Goal: Transaction & Acquisition: Purchase product/service

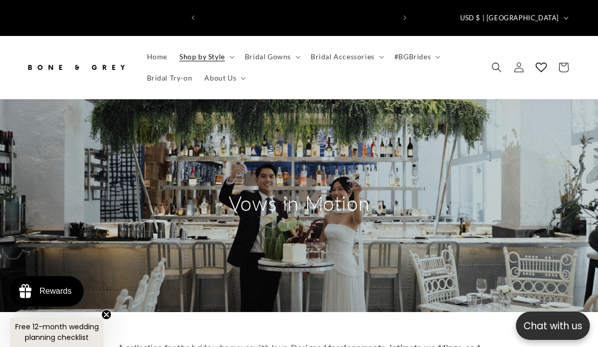
scroll to position [0, 193]
click at [281, 46] on summary "Bridal Gowns" at bounding box center [272, 56] width 66 height 21
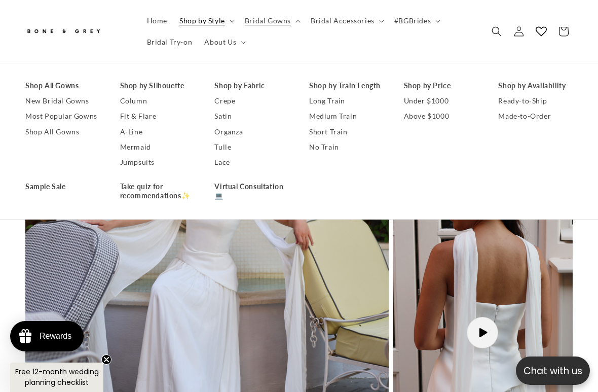
scroll to position [0, 387]
click at [147, 169] on link "Jumpsuits" at bounding box center [157, 161] width 74 height 15
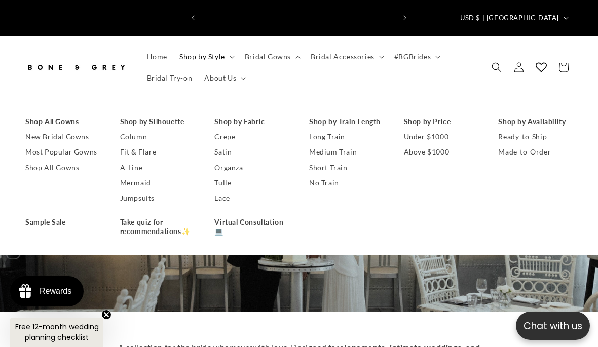
scroll to position [0, 0]
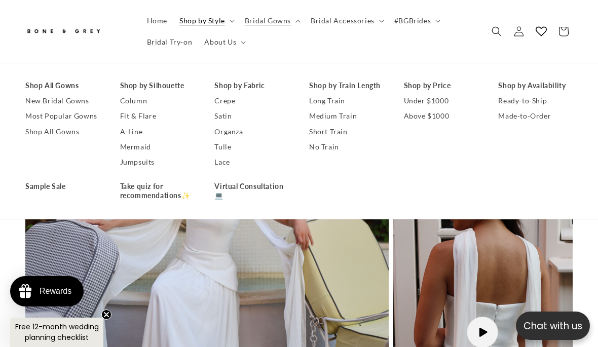
click at [150, 102] on link "Column" at bounding box center [157, 101] width 74 height 15
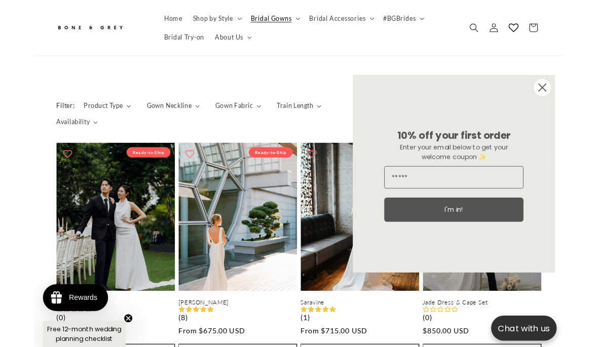
scroll to position [455, 0]
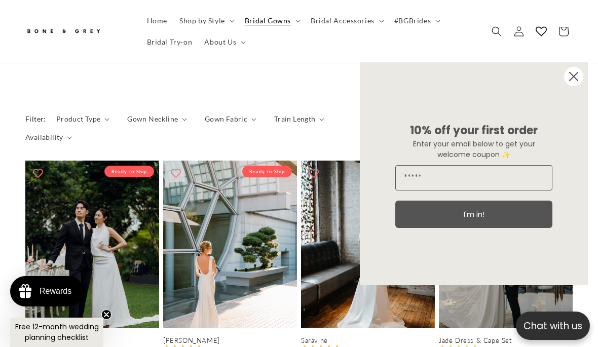
click at [578, 80] on circle "Close dialog" at bounding box center [573, 76] width 19 height 19
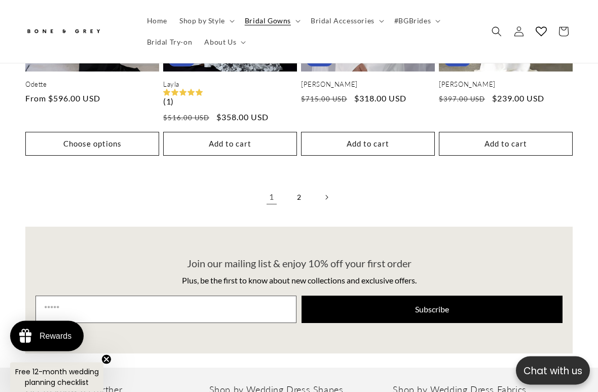
scroll to position [0, 0]
click at [289, 186] on link "2" at bounding box center [299, 197] width 22 height 22
